Goal: Information Seeking & Learning: Understand process/instructions

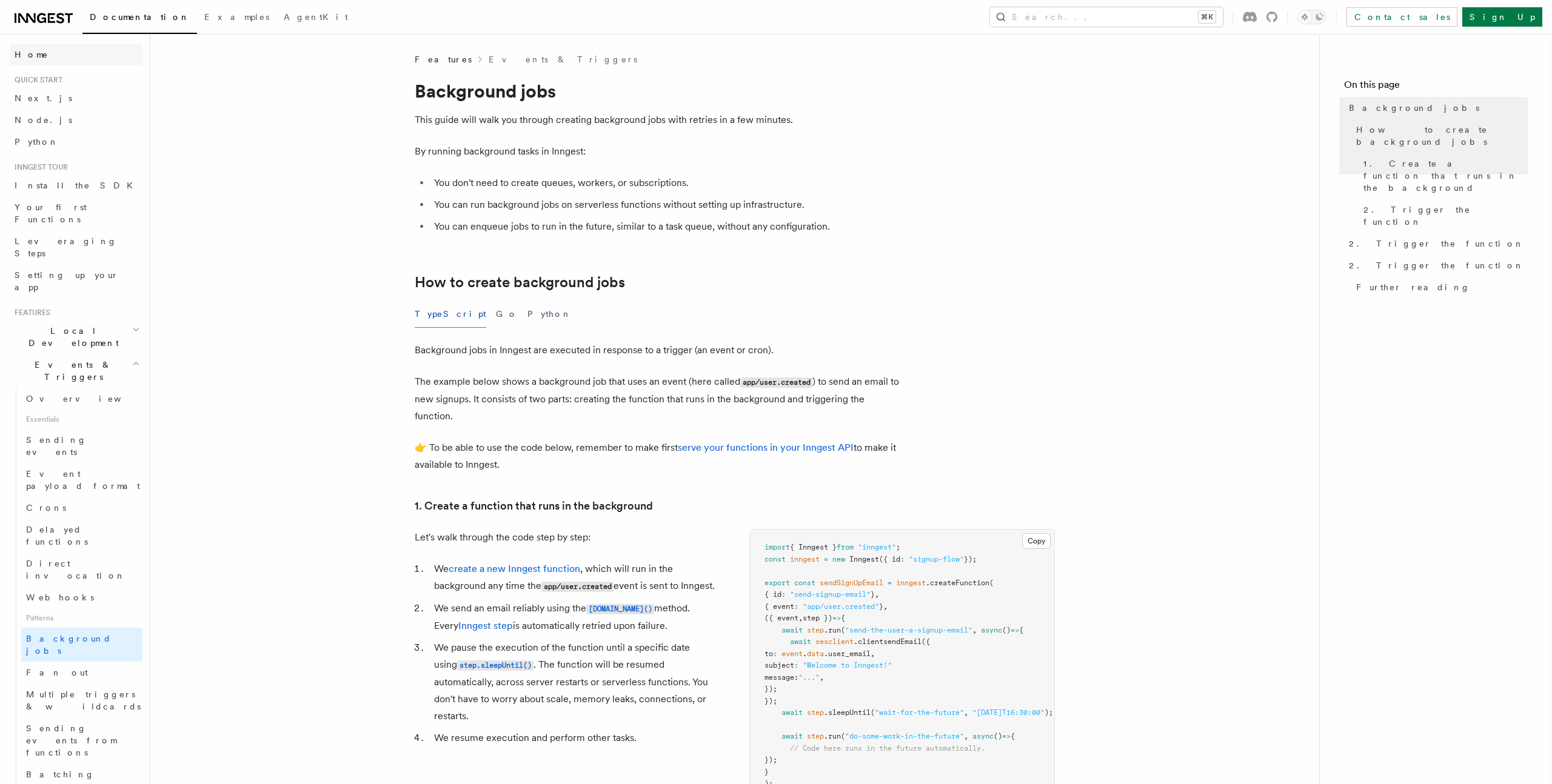
click at [20, 51] on span "Home" at bounding box center [32, 54] width 34 height 12
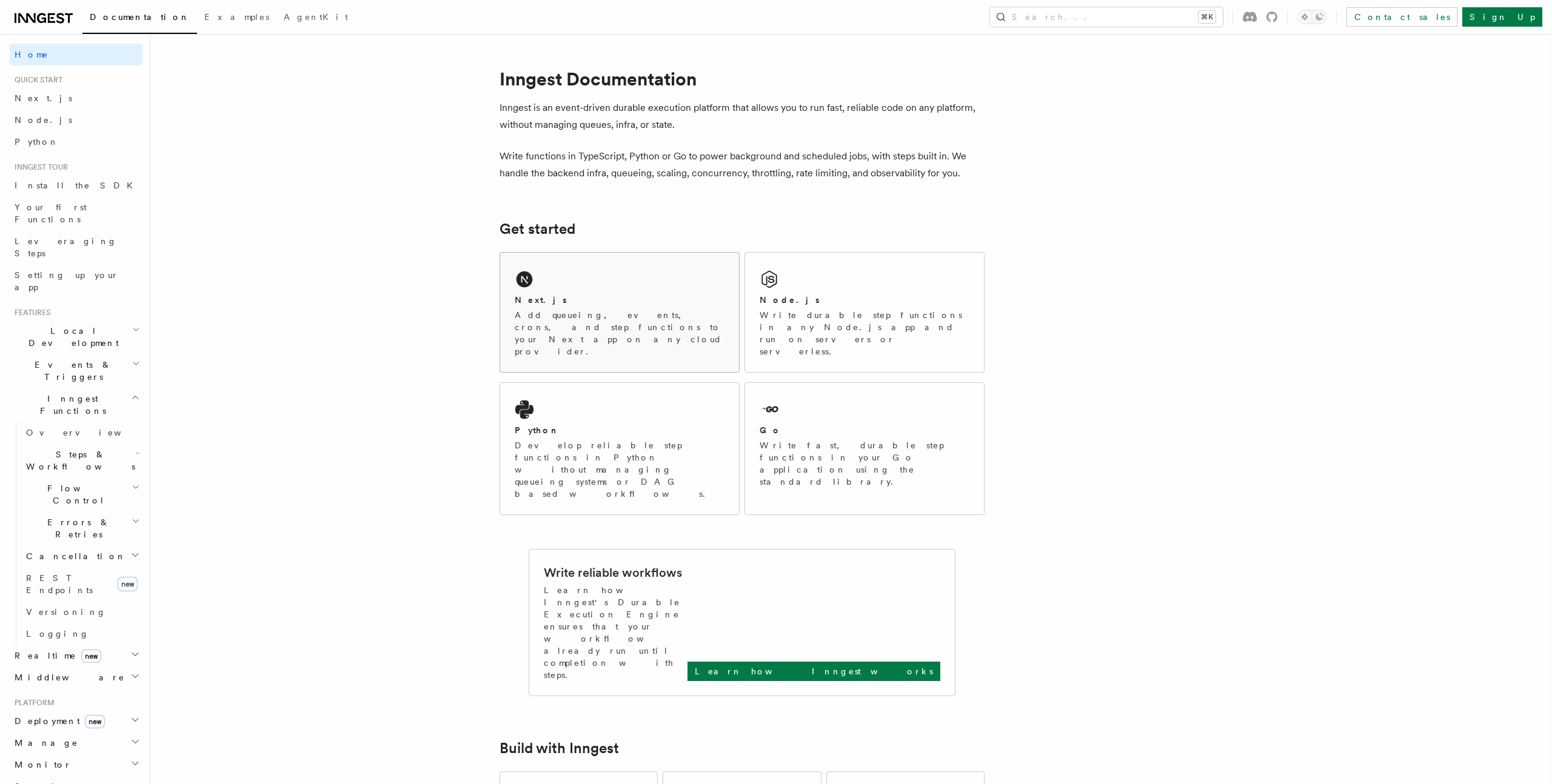
click at [576, 303] on div "Next.js" at bounding box center [619, 300] width 210 height 13
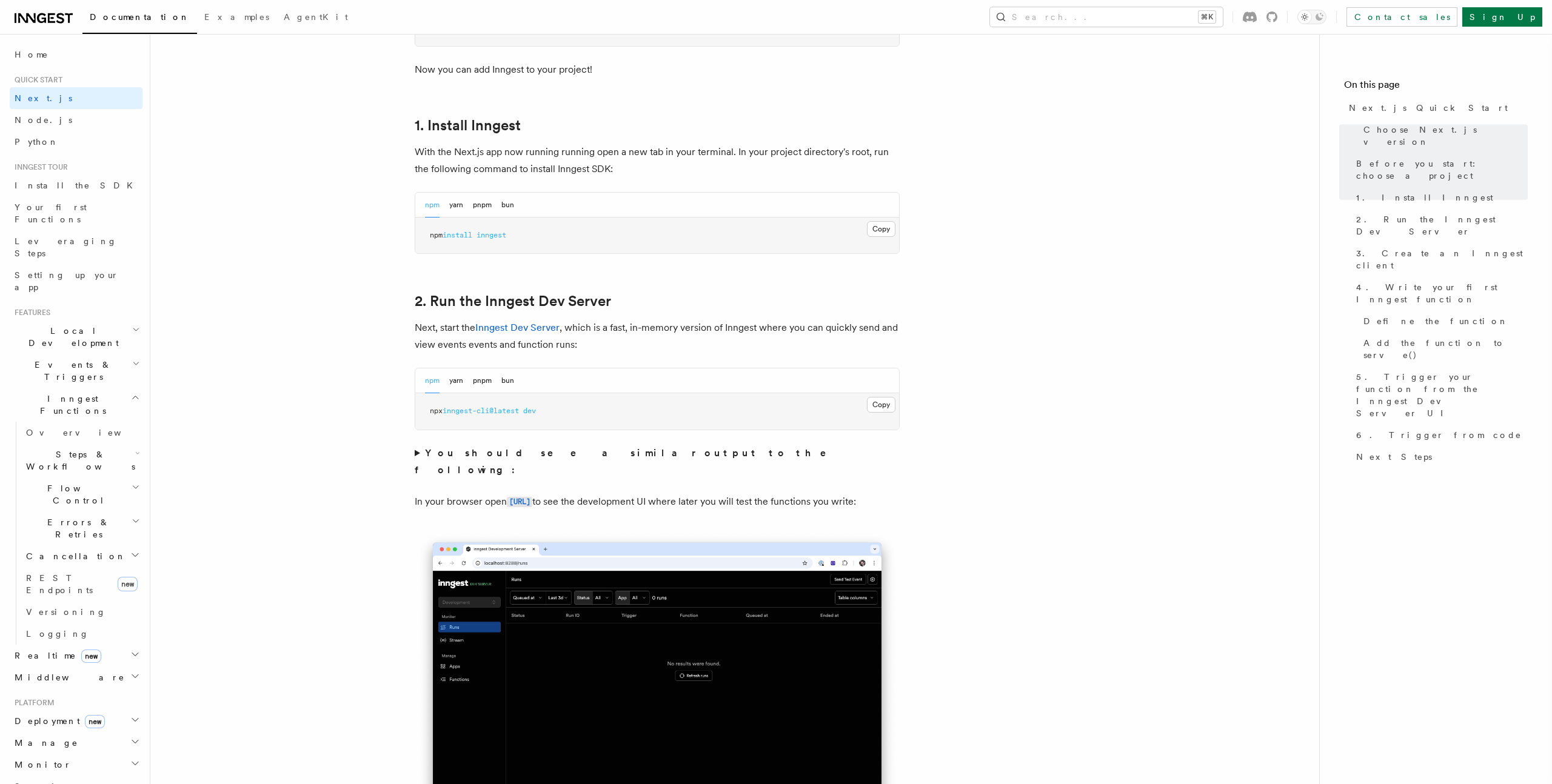
scroll to position [738, 0]
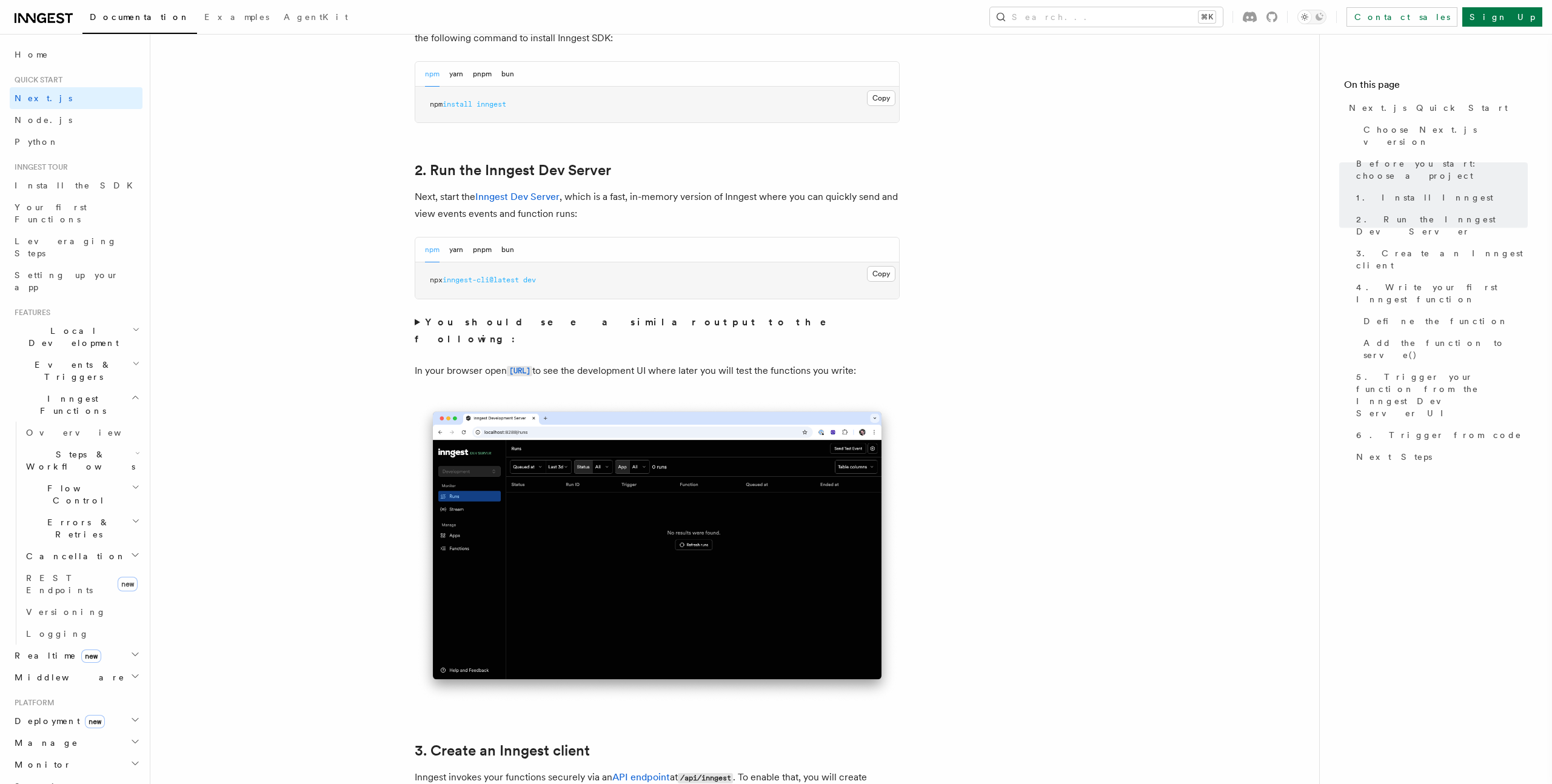
click at [472, 254] on div "npm yarn pnpm bun" at bounding box center [470, 249] width 89 height 25
click at [482, 253] on button "pnpm" at bounding box center [482, 249] width 19 height 25
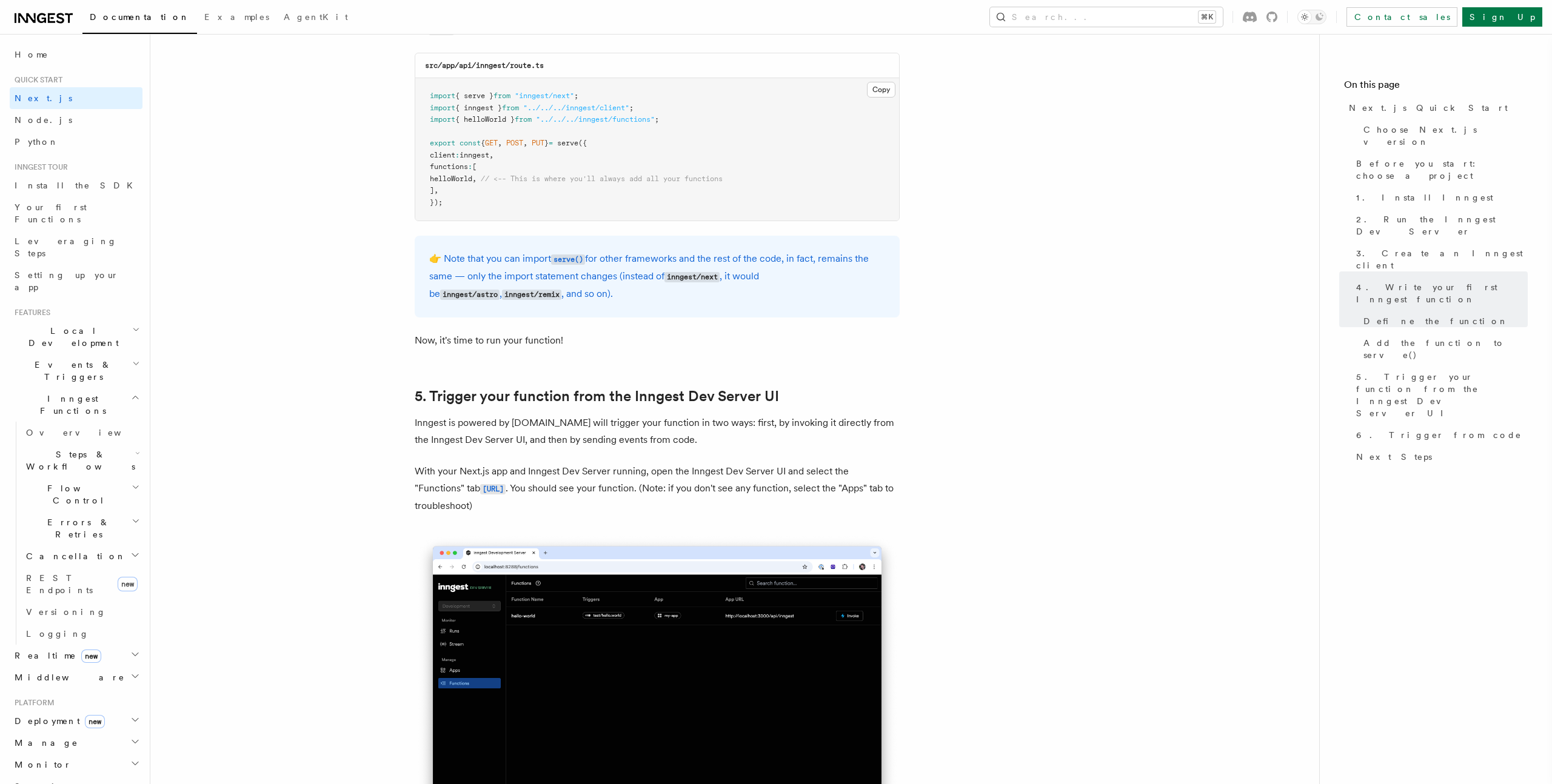
scroll to position [2472, 0]
